Goal: Book appointment/travel/reservation

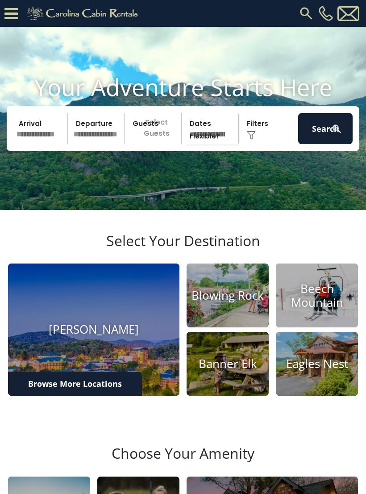
click at [30, 138] on input "text" at bounding box center [40, 128] width 54 height 31
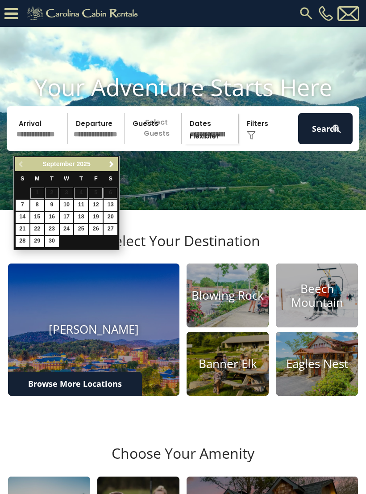
click at [110, 167] on span "Next" at bounding box center [111, 164] width 7 height 7
click at [93, 189] on link "3" at bounding box center [96, 192] width 14 height 11
type input "*******"
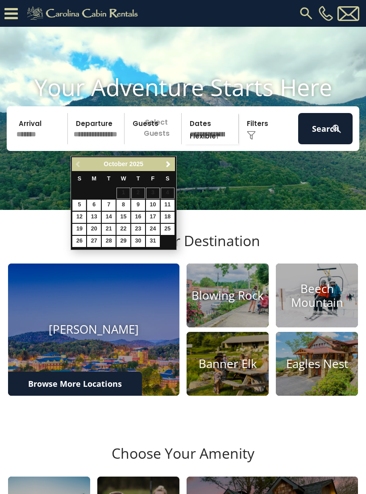
click at [76, 200] on link "5" at bounding box center [79, 205] width 14 height 11
type input "*******"
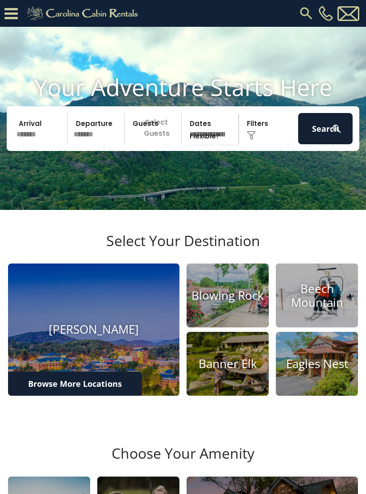
click at [151, 144] on p "Select Guests" at bounding box center [154, 128] width 54 height 31
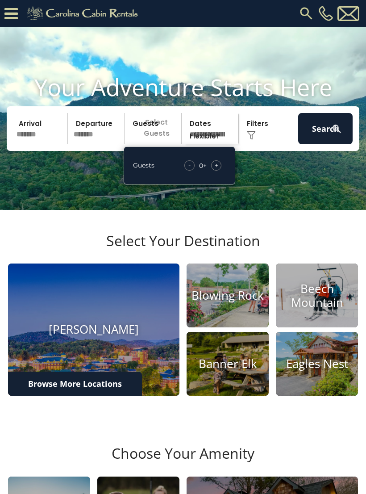
click at [214, 170] on div "+" at bounding box center [216, 165] width 10 height 10
click at [220, 170] on div "+" at bounding box center [216, 165] width 10 height 10
click at [219, 170] on div "+" at bounding box center [216, 165] width 10 height 10
click at [220, 170] on div "+" at bounding box center [216, 165] width 10 height 10
click at [219, 170] on div "+" at bounding box center [216, 165] width 10 height 10
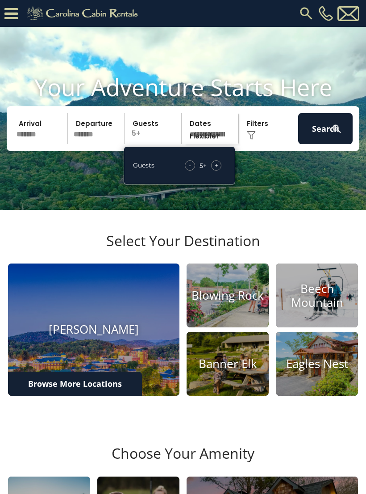
click at [219, 170] on div "+" at bounding box center [216, 165] width 10 height 10
click at [217, 170] on span "+" at bounding box center [217, 165] width 4 height 9
click at [221, 170] on div "+" at bounding box center [216, 165] width 10 height 10
click at [215, 170] on span "+" at bounding box center [217, 165] width 4 height 9
click at [255, 140] on img at bounding box center [251, 135] width 9 height 9
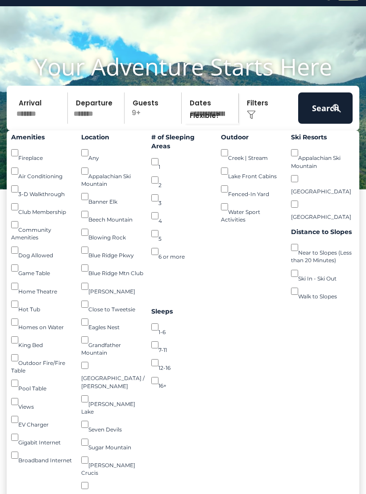
scroll to position [20, 0]
click at [324, 118] on button "Search" at bounding box center [325, 108] width 54 height 31
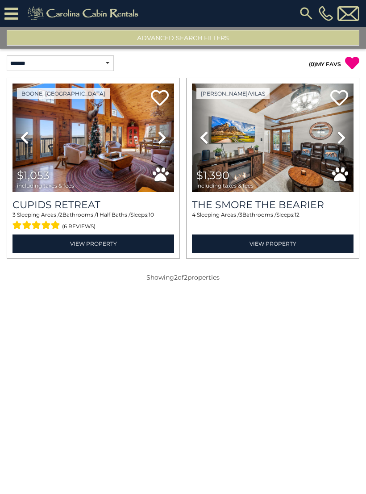
click at [272, 146] on img at bounding box center [273, 137] width 162 height 108
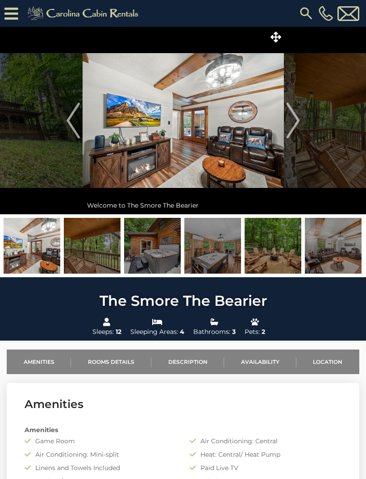
click at [99, 1] on link at bounding box center [85, 11] width 128 height 22
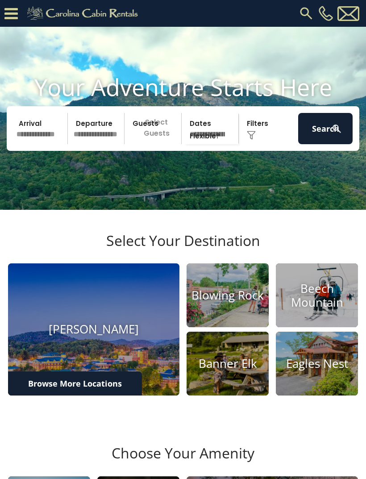
click at [35, 141] on input "text" at bounding box center [40, 128] width 54 height 31
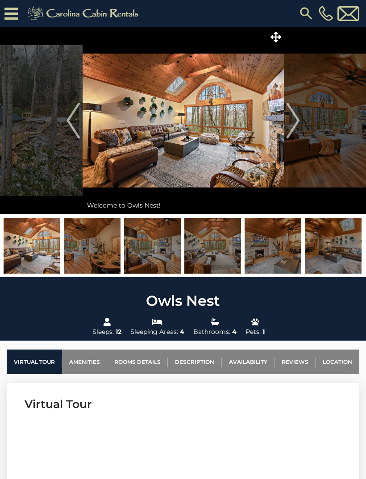
click at [295, 109] on img "Next" at bounding box center [292, 121] width 13 height 36
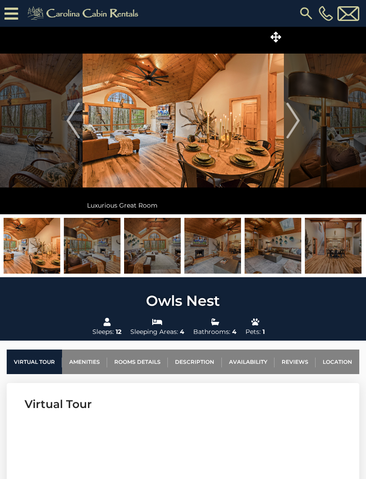
click at [294, 128] on img "Next" at bounding box center [292, 121] width 13 height 36
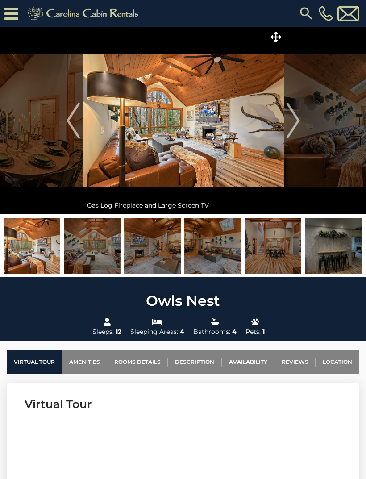
click at [296, 122] on img "Next" at bounding box center [292, 121] width 13 height 36
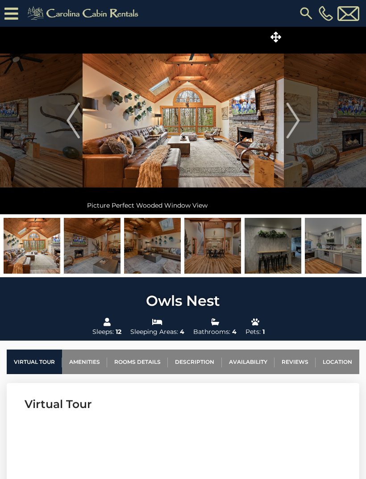
click at [288, 124] on img "Next" at bounding box center [292, 121] width 13 height 36
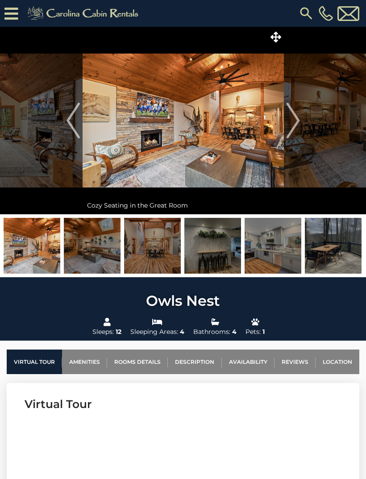
click at [290, 127] on img "Next" at bounding box center [292, 121] width 13 height 36
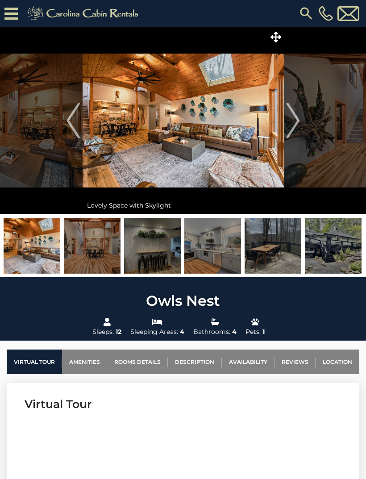
click at [296, 121] on img "Next" at bounding box center [292, 121] width 13 height 36
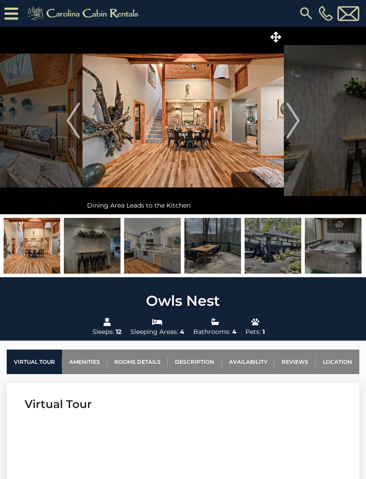
click at [288, 123] on img "Next" at bounding box center [292, 121] width 13 height 36
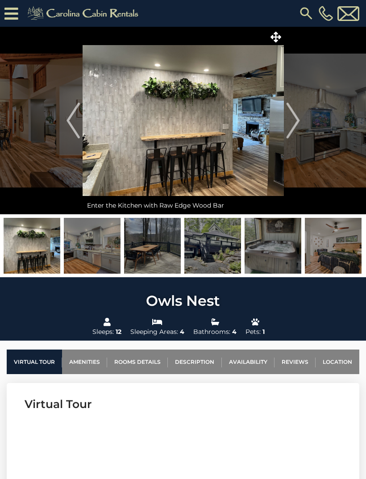
click at [295, 124] on img "Next" at bounding box center [292, 121] width 13 height 36
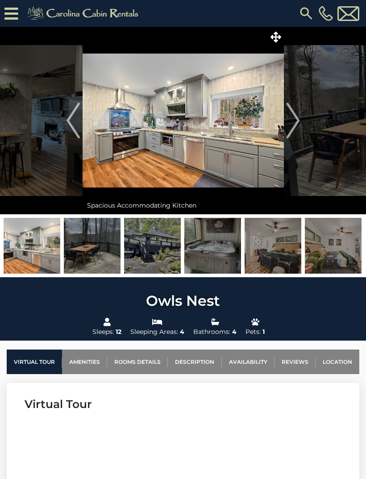
click at [296, 125] on img "Next" at bounding box center [292, 121] width 13 height 36
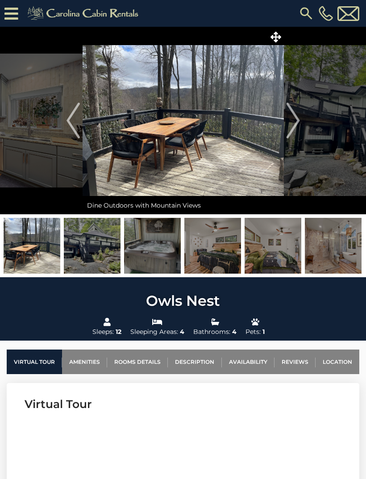
click at [300, 126] on button "Next" at bounding box center [293, 120] width 18 height 187
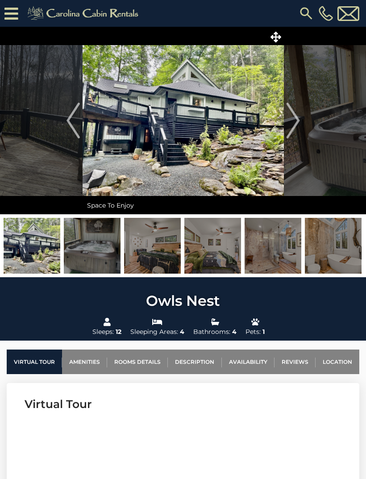
click at [299, 126] on img "Next" at bounding box center [292, 121] width 13 height 36
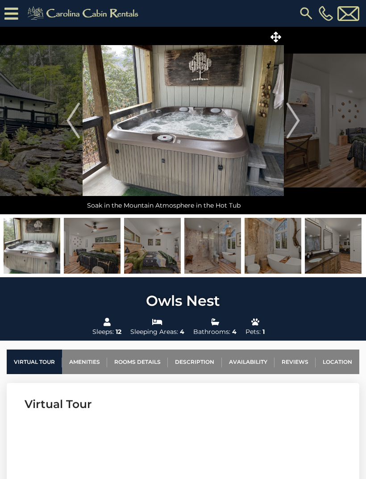
click at [293, 126] on img "Next" at bounding box center [292, 121] width 13 height 36
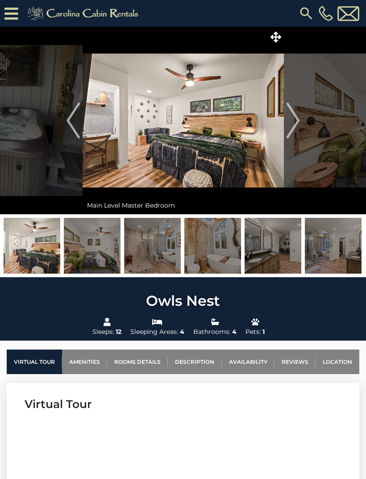
click at [295, 128] on img "Next" at bounding box center [292, 121] width 13 height 36
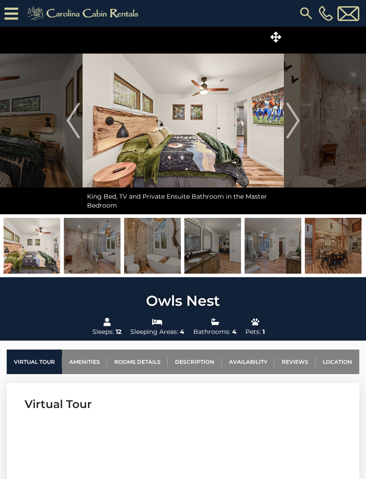
click at [292, 132] on img "Next" at bounding box center [292, 121] width 13 height 36
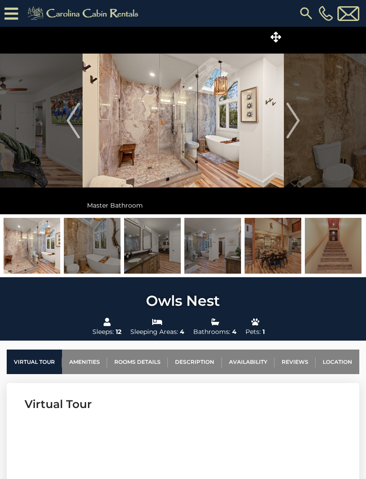
click at [290, 129] on img "Next" at bounding box center [292, 121] width 13 height 36
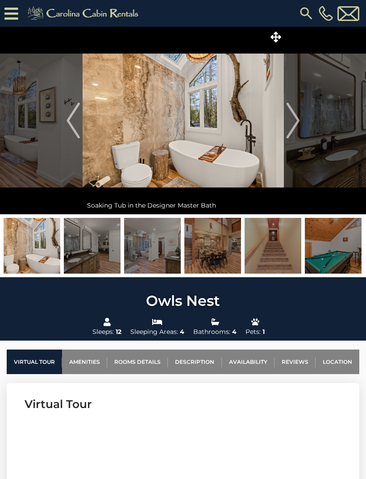
click at [291, 125] on img "Next" at bounding box center [292, 121] width 13 height 36
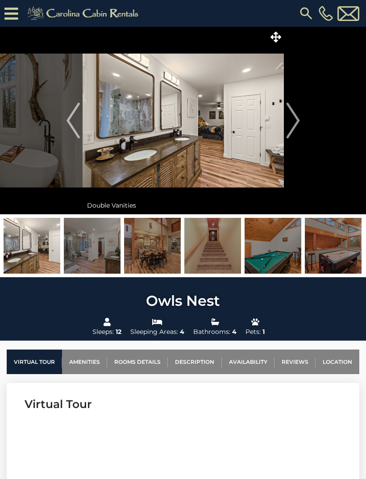
click at [297, 137] on img "Next" at bounding box center [292, 121] width 13 height 36
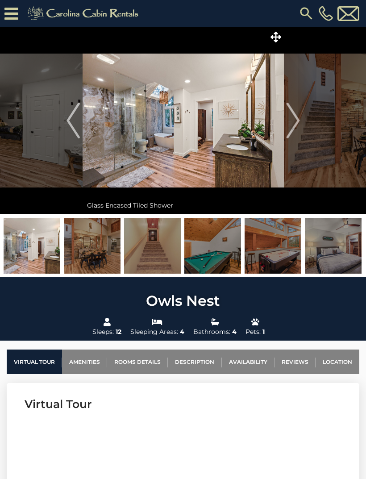
click at [288, 131] on img "Next" at bounding box center [292, 121] width 13 height 36
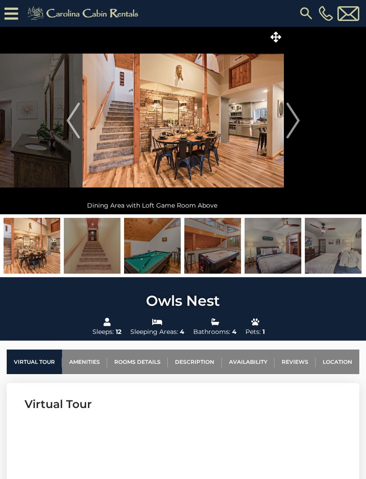
click at [293, 128] on img "Next" at bounding box center [292, 121] width 13 height 36
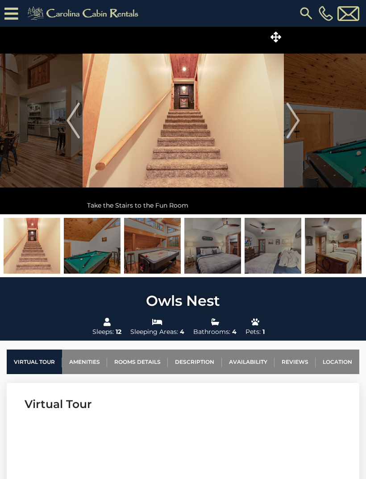
click at [299, 121] on img "Next" at bounding box center [292, 121] width 13 height 36
